Goal: Information Seeking & Learning: Compare options

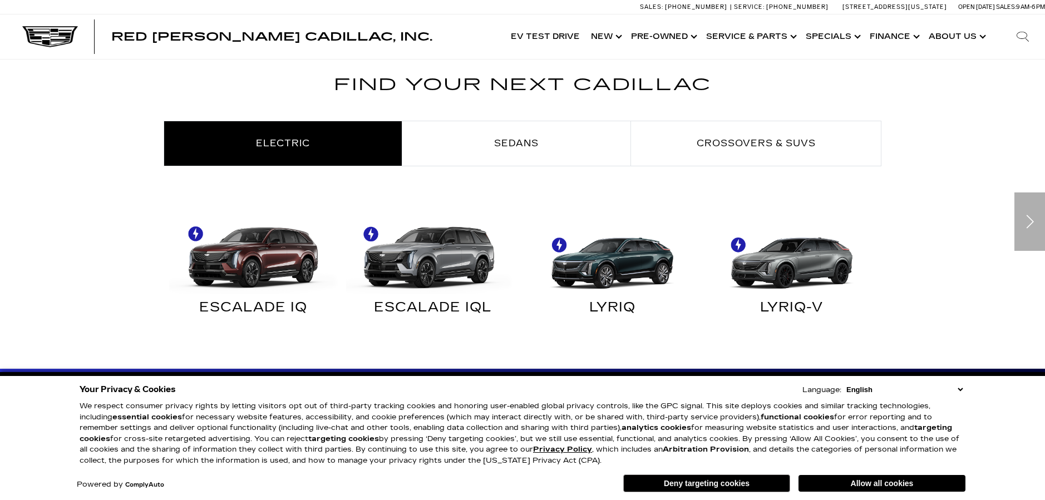
click at [434, 305] on div "ESCALADE IQL" at bounding box center [433, 310] width 163 height 14
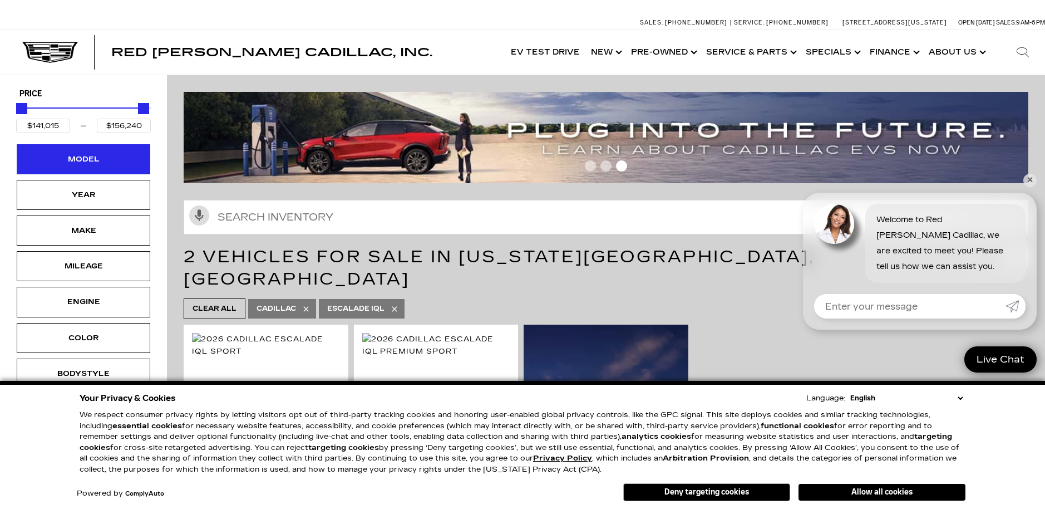
click at [72, 154] on div "Model" at bounding box center [84, 159] width 56 height 12
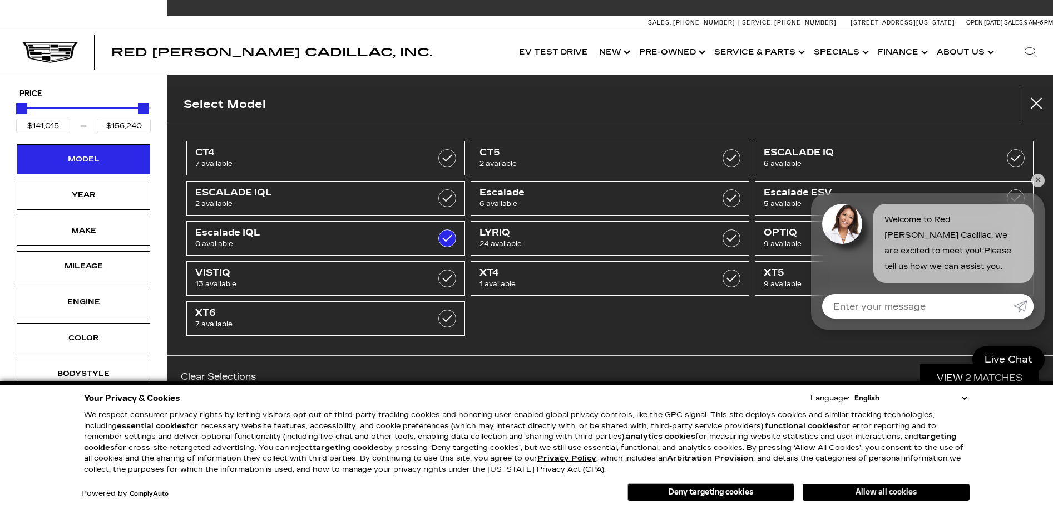
click at [855, 487] on button "Allow all cookies" at bounding box center [886, 491] width 167 height 17
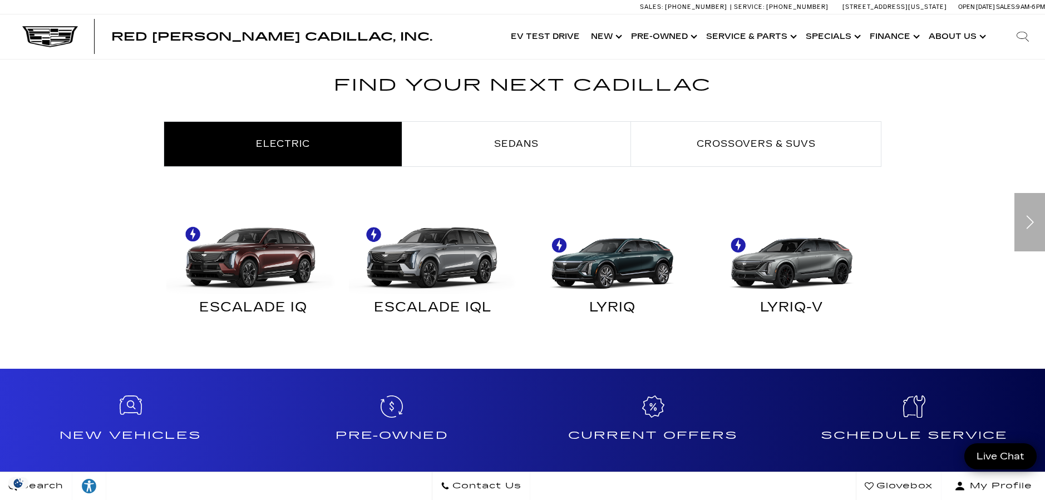
click at [254, 270] on img at bounding box center [250, 252] width 169 height 84
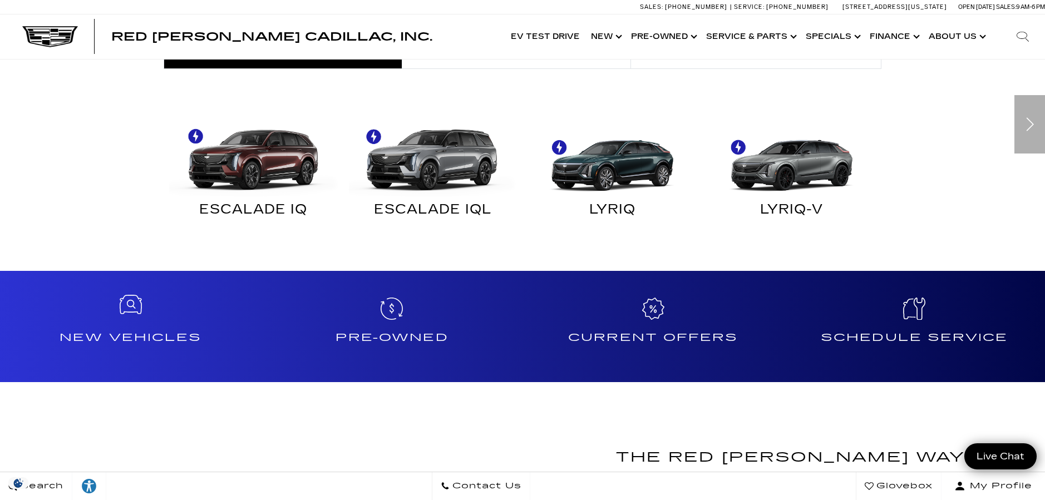
scroll to position [723, 0]
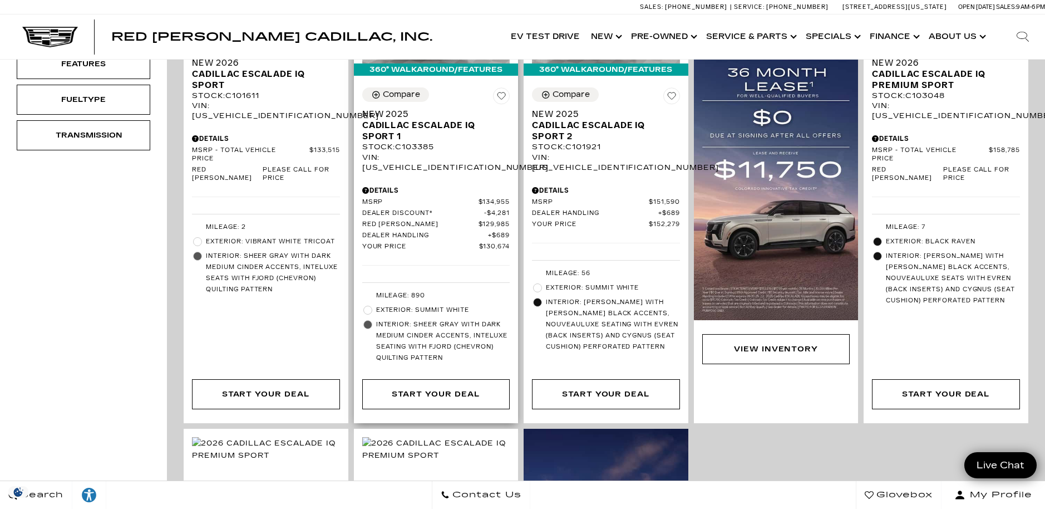
scroll to position [445, 0]
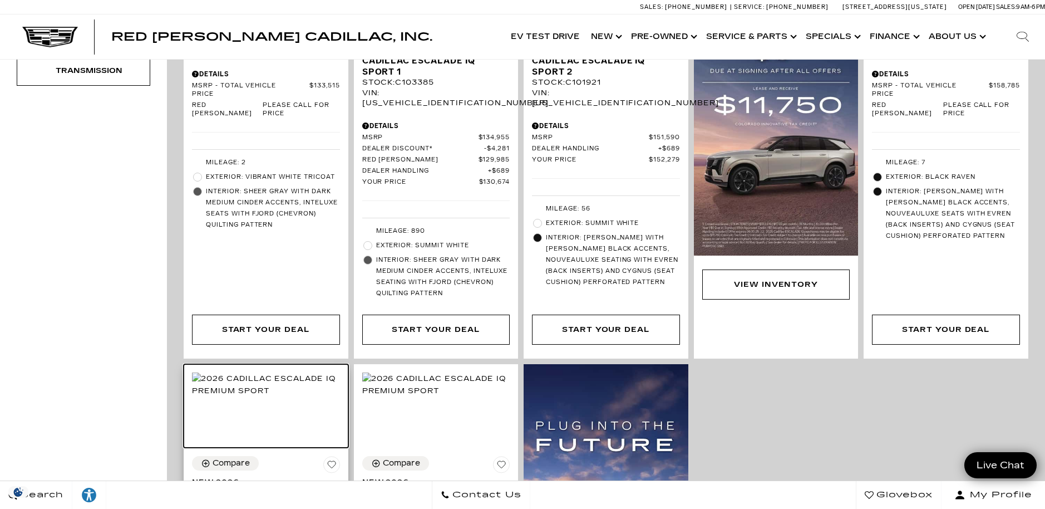
click at [283, 392] on img at bounding box center [266, 384] width 148 height 24
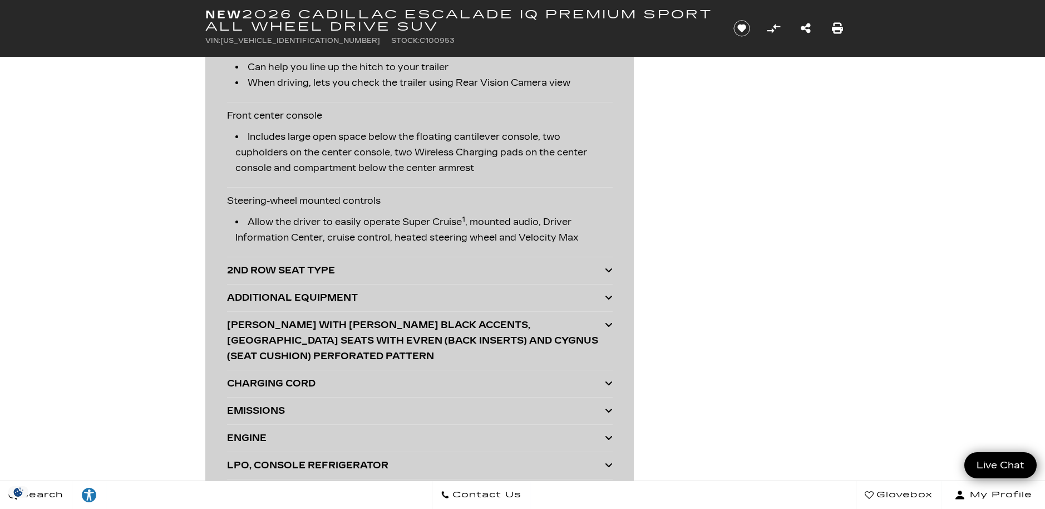
scroll to position [2782, 0]
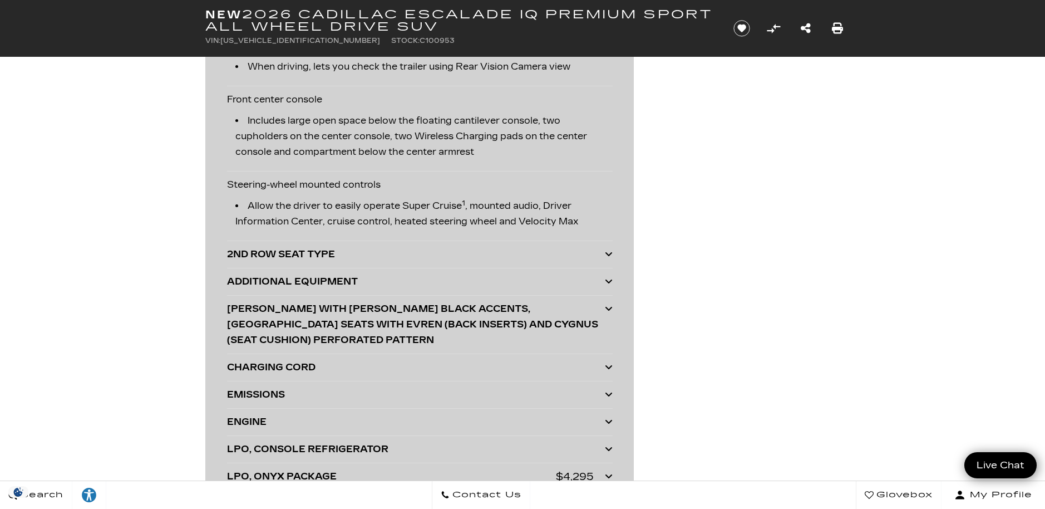
click at [607, 249] on icon at bounding box center [609, 253] width 8 height 9
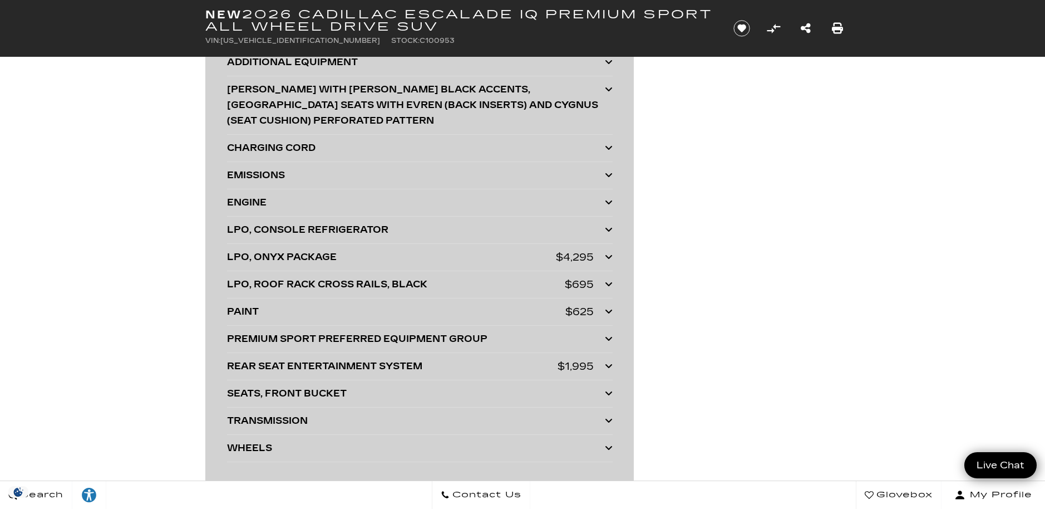
scroll to position [3060, 0]
click at [606, 333] on icon at bounding box center [609, 337] width 8 height 9
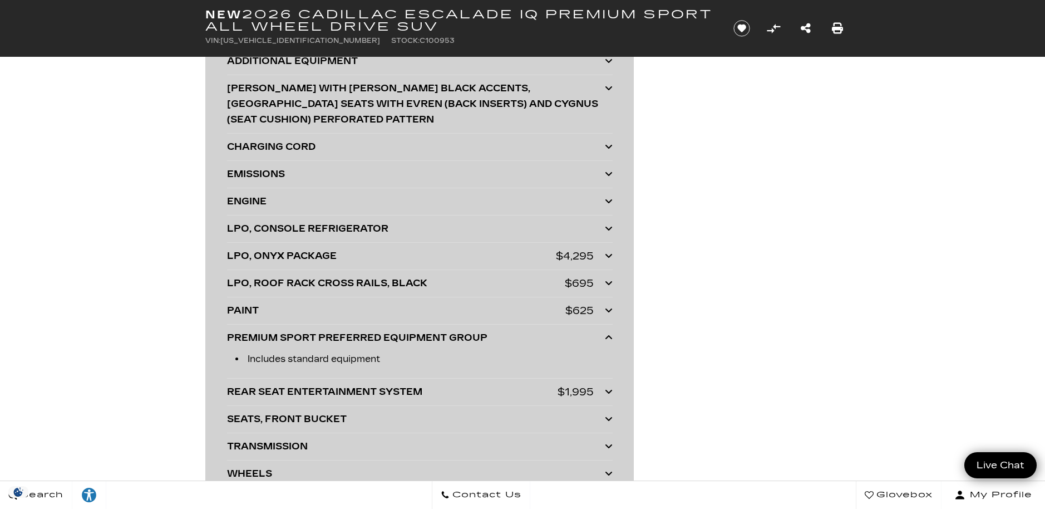
click at [610, 251] on icon at bounding box center [609, 255] width 8 height 9
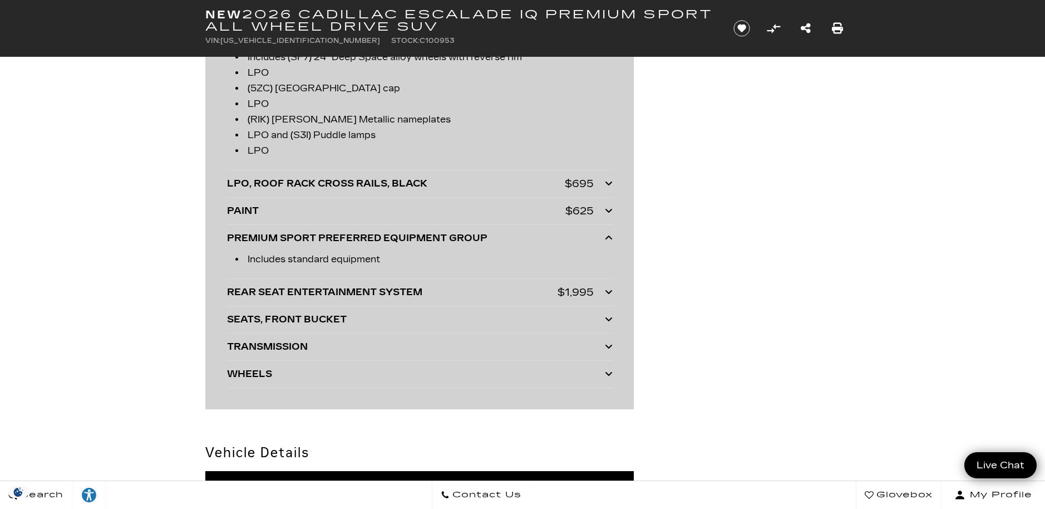
scroll to position [3283, 0]
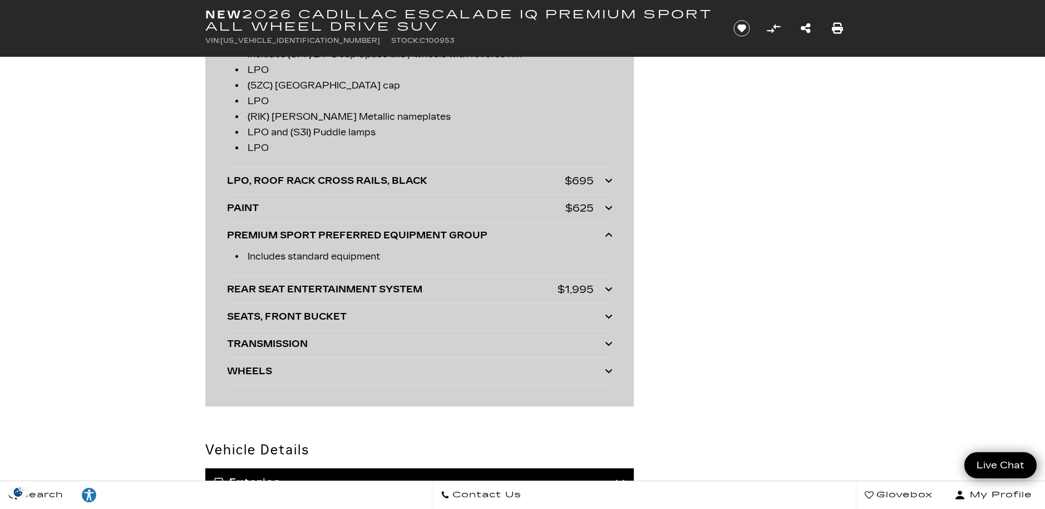
click at [605, 312] on icon at bounding box center [609, 316] width 8 height 9
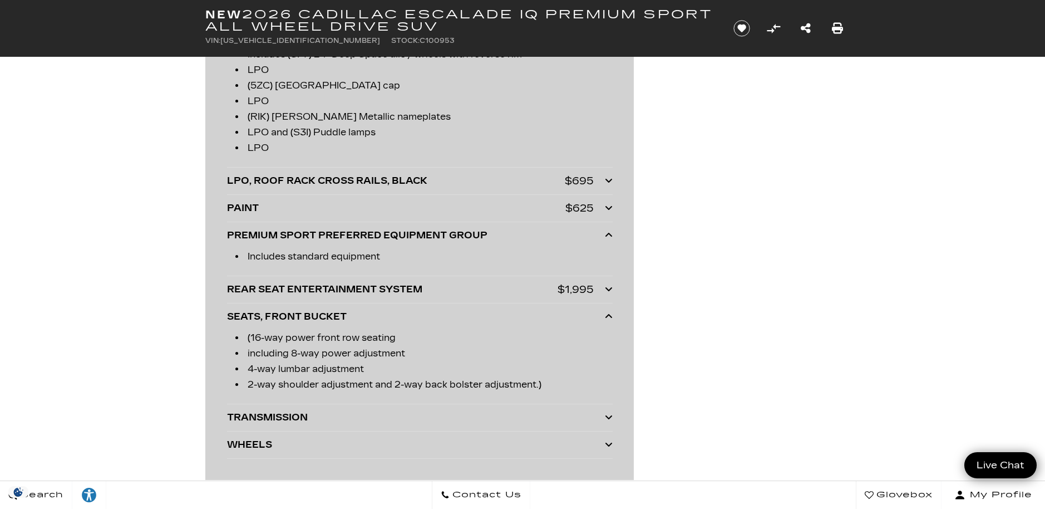
scroll to position [3338, 0]
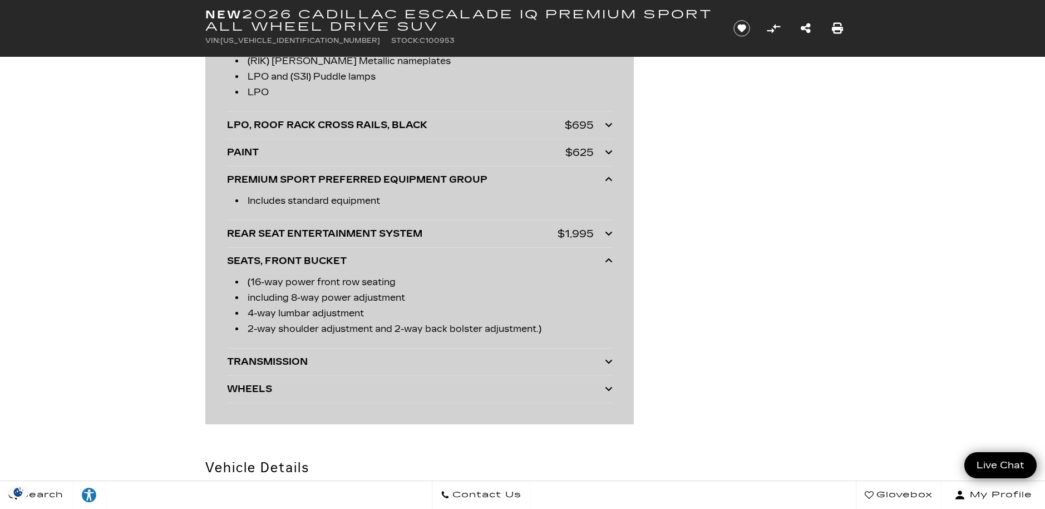
click at [611, 357] on icon at bounding box center [609, 361] width 8 height 9
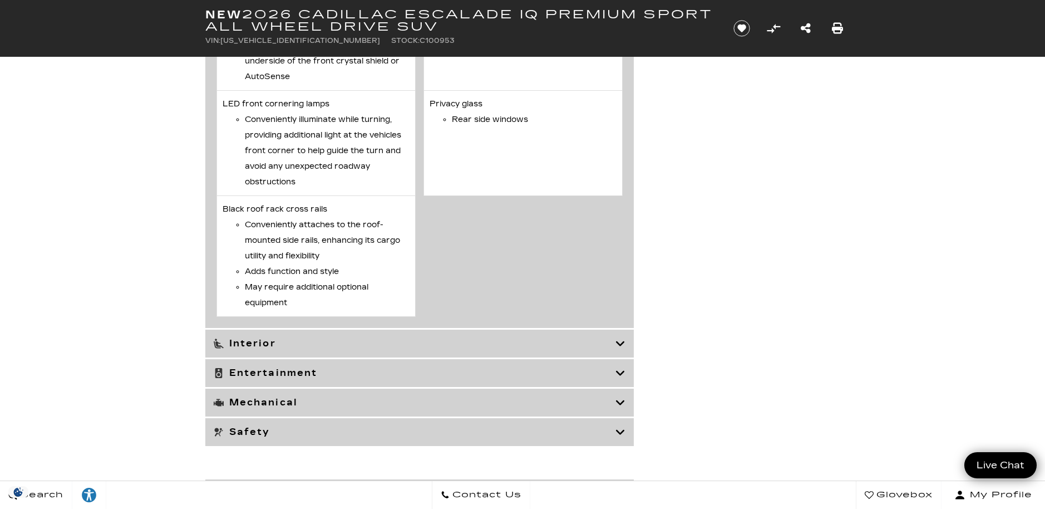
scroll to position [5397, 0]
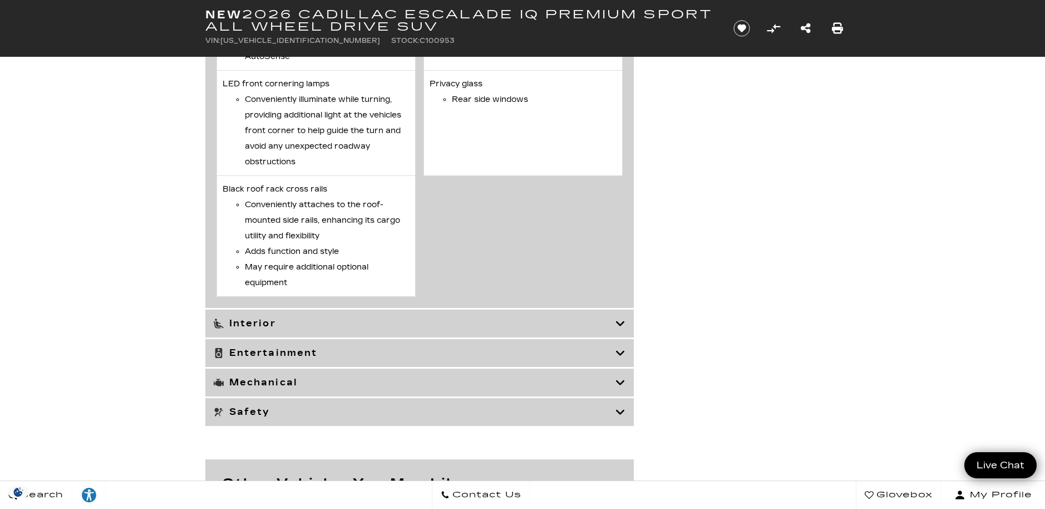
click at [620, 329] on icon at bounding box center [620, 323] width 10 height 11
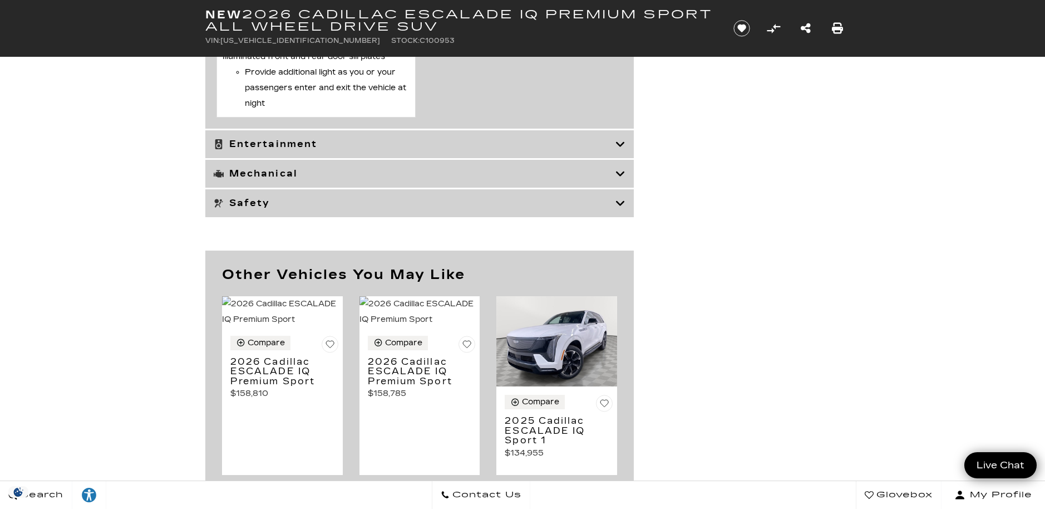
scroll to position [6517, 0]
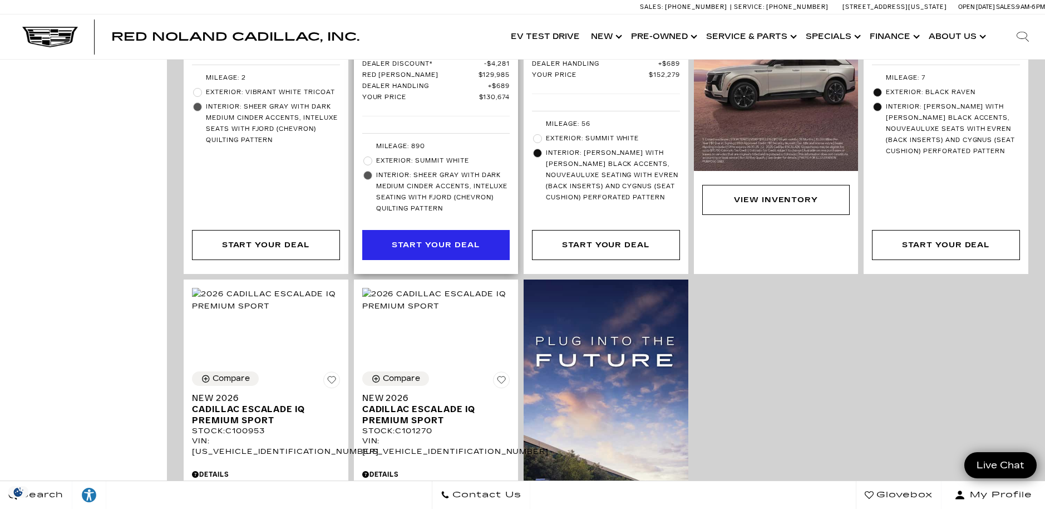
scroll to position [612, 0]
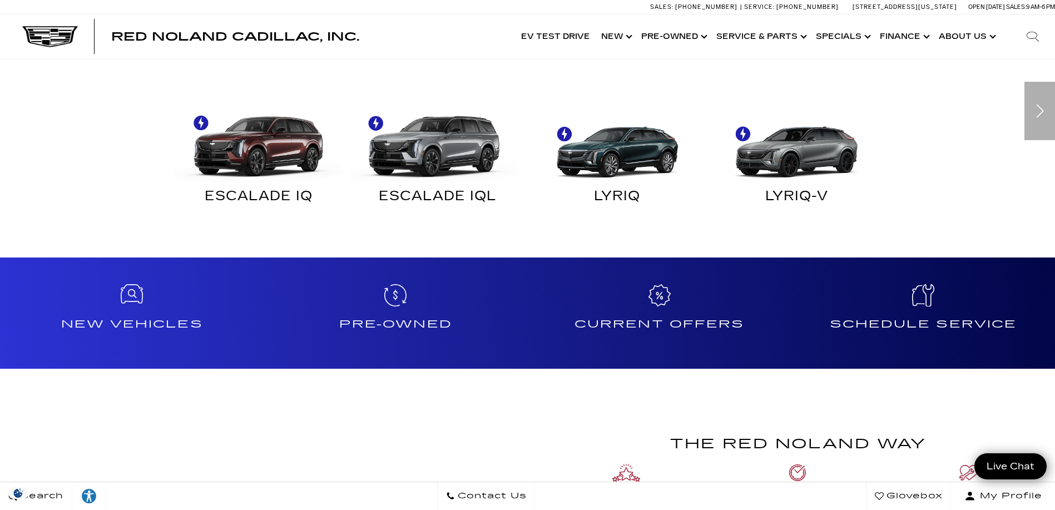
click at [459, 125] on img at bounding box center [435, 141] width 169 height 84
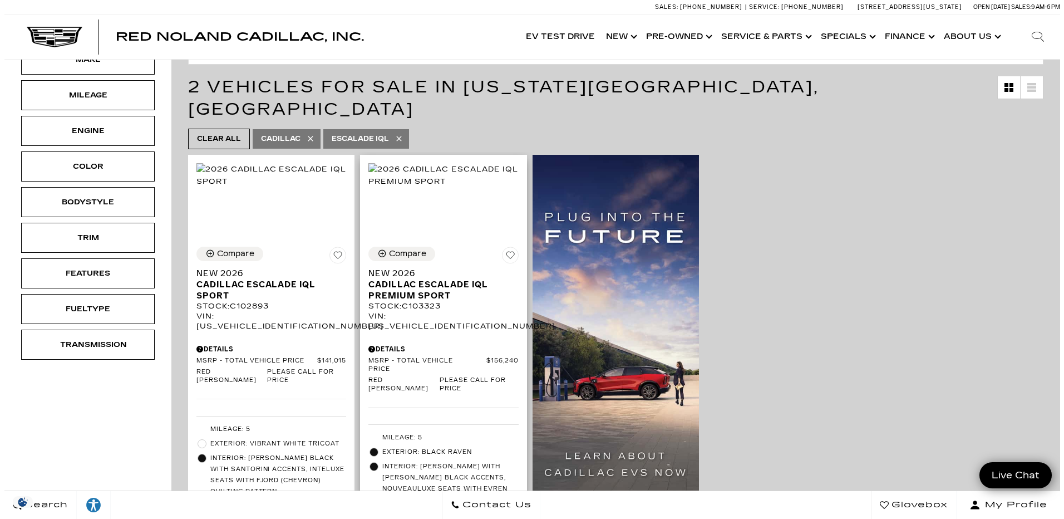
scroll to position [167, 0]
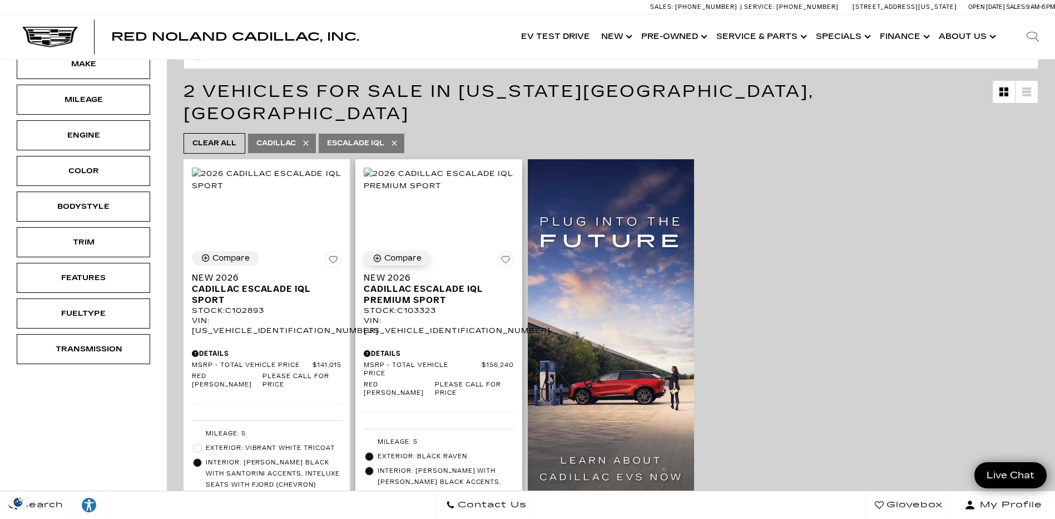
click at [405, 253] on div "Compare" at bounding box center [402, 258] width 37 height 10
click at [229, 253] on div "Compare" at bounding box center [231, 258] width 37 height 10
